Goal: Check status: Check status

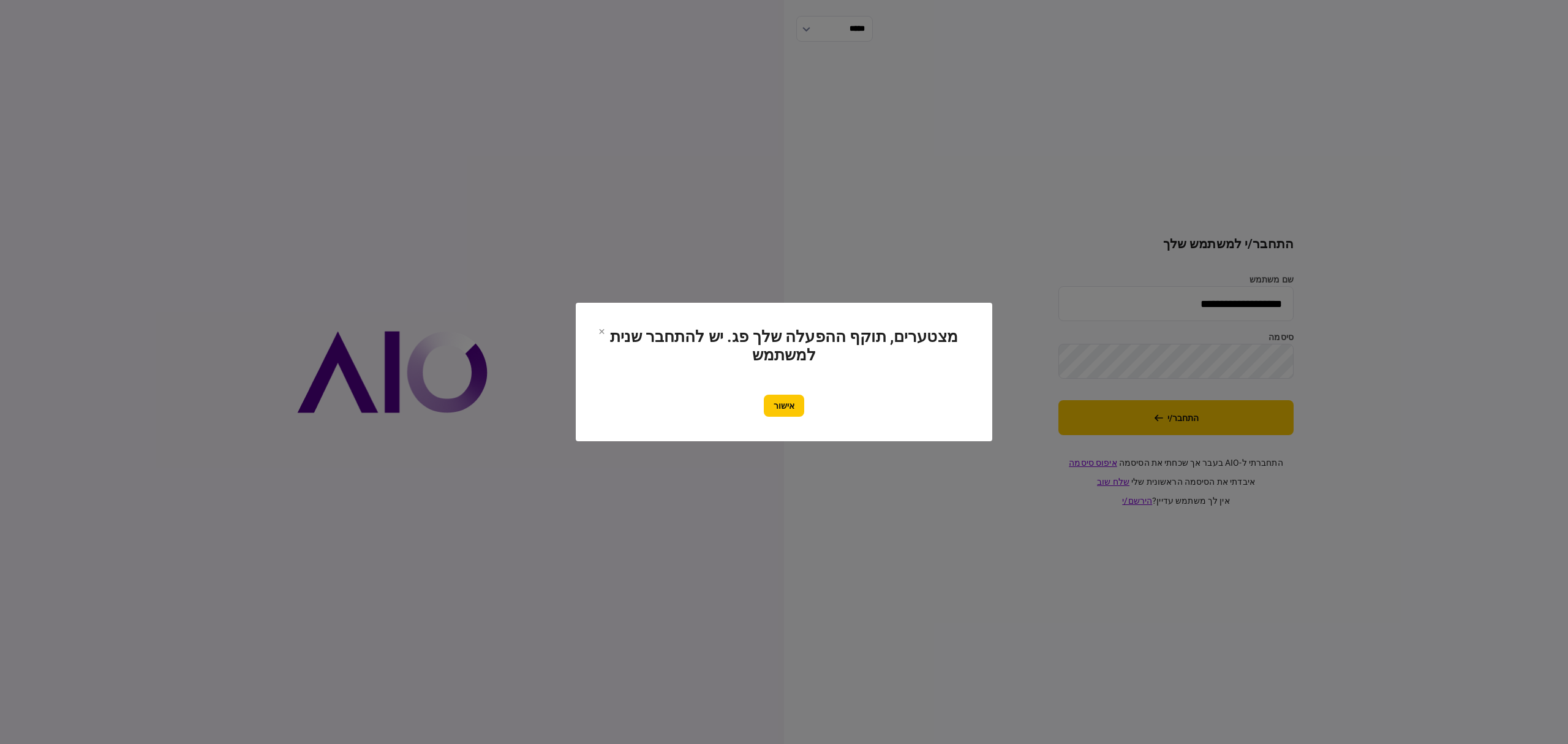
click at [794, 408] on button "אישור" at bounding box center [784, 406] width 40 height 22
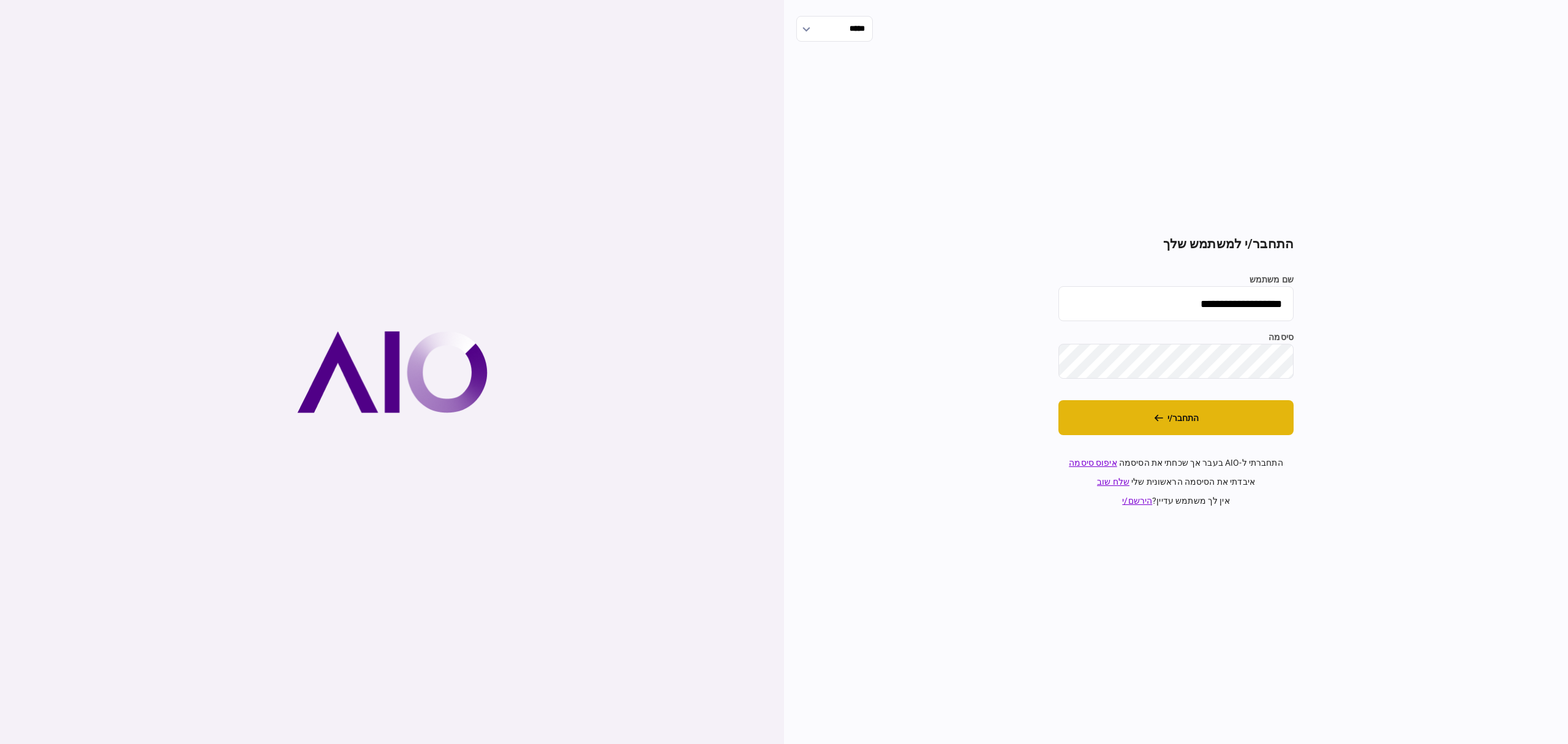
click at [1193, 415] on button "התחבר/י" at bounding box center [1176, 417] width 235 height 35
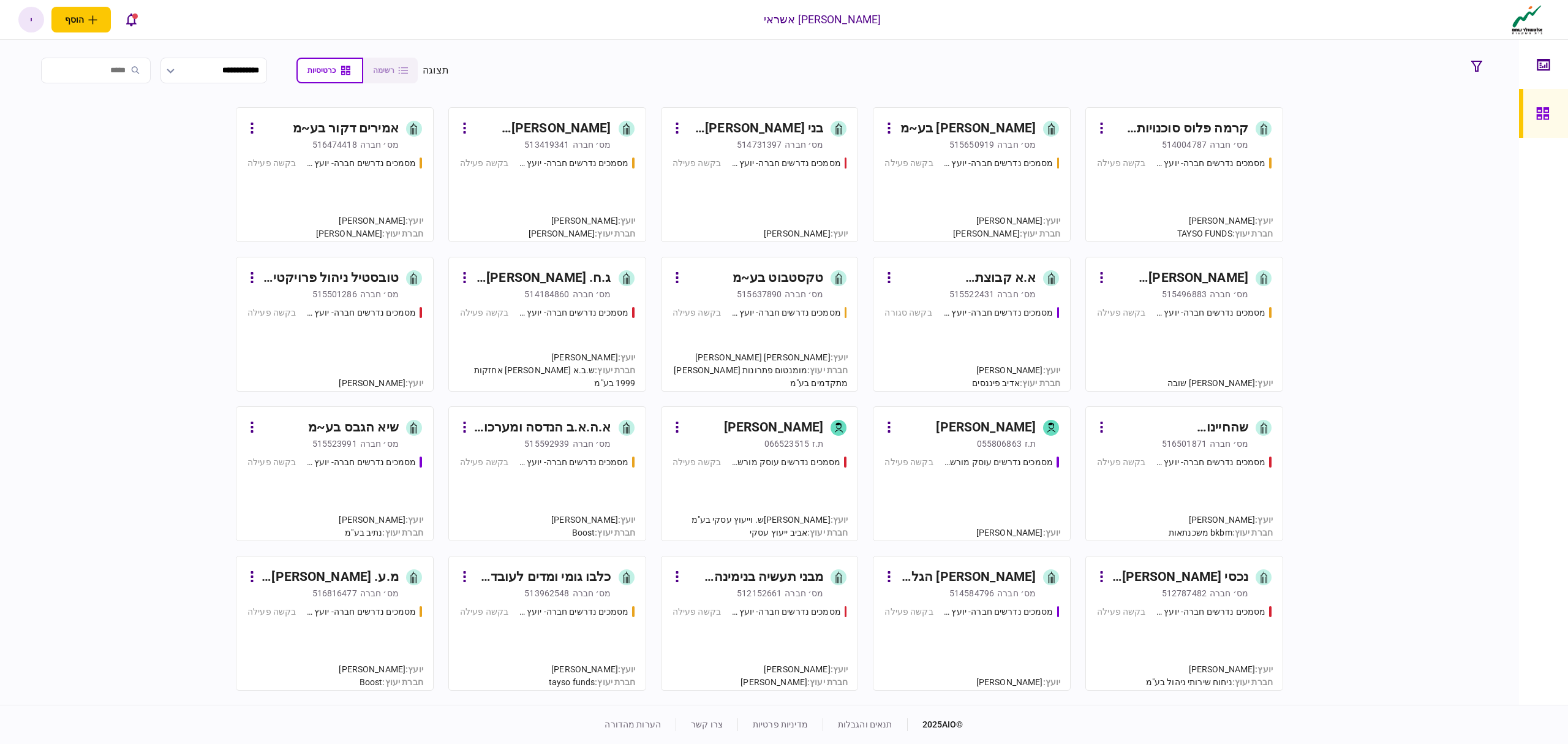
click at [814, 180] on div "מסמכים נדרשים חברה- יועץ - תהליך חברה בקשה פעילה" at bounding box center [759, 194] width 174 height 74
